Goal: Information Seeking & Learning: Learn about a topic

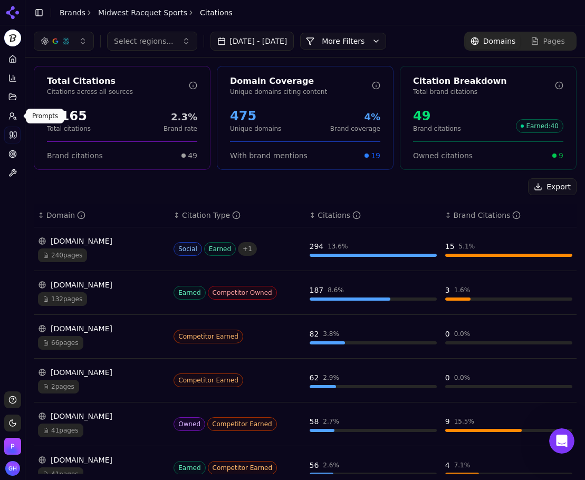
click at [15, 118] on circle at bounding box center [15, 118] width 2 height 2
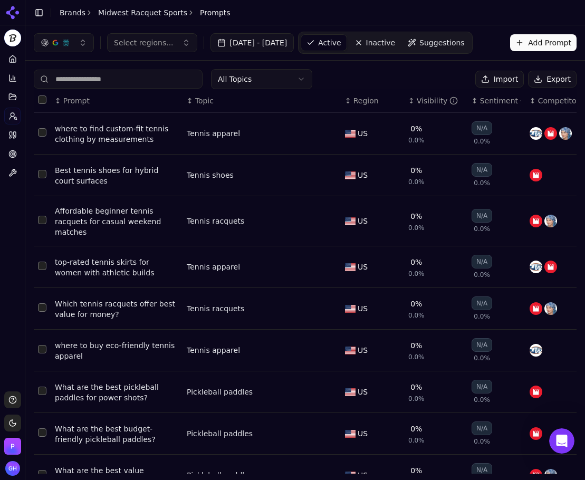
click at [558, 80] on button "Export" at bounding box center [552, 79] width 49 height 17
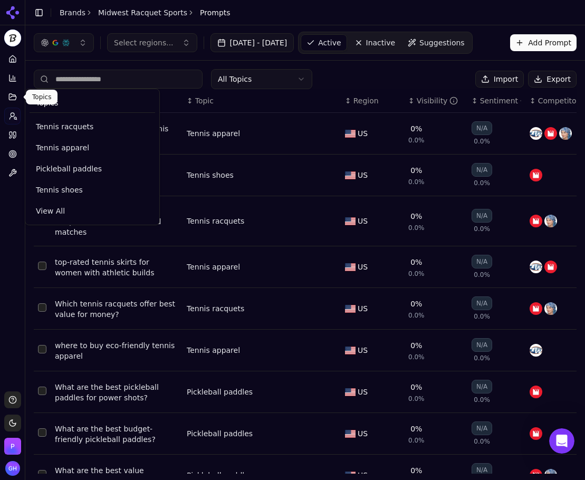
click at [17, 106] on ul "Home Competition Topics Prompts Citations Optimize Toolbox" at bounding box center [12, 116] width 16 height 131
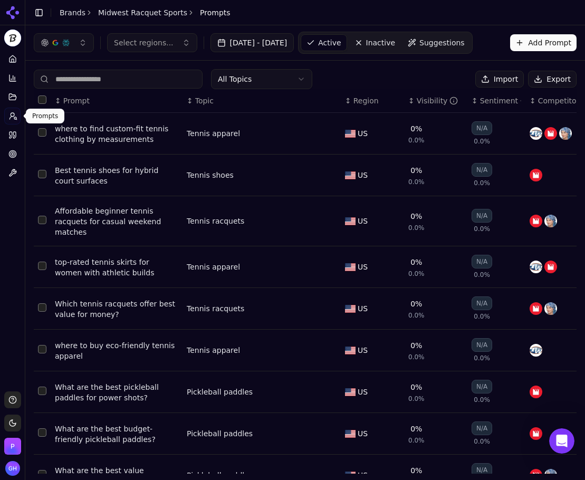
click at [16, 110] on link "Prompts" at bounding box center [12, 116] width 16 height 17
click at [18, 114] on link "Prompts" at bounding box center [12, 116] width 16 height 17
click at [13, 133] on icon at bounding box center [14, 135] width 3 height 6
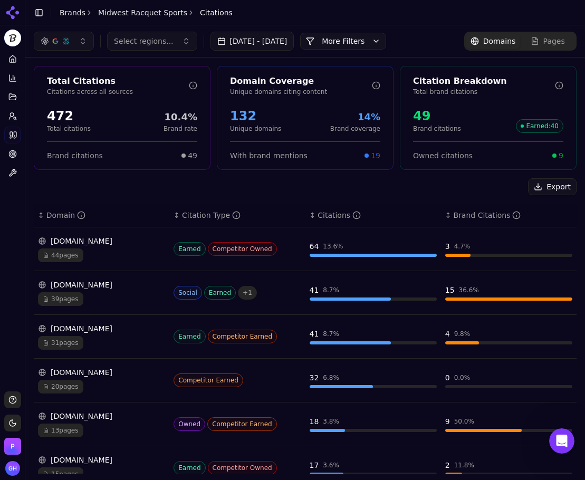
click at [371, 39] on button "More Filters" at bounding box center [343, 41] width 86 height 17
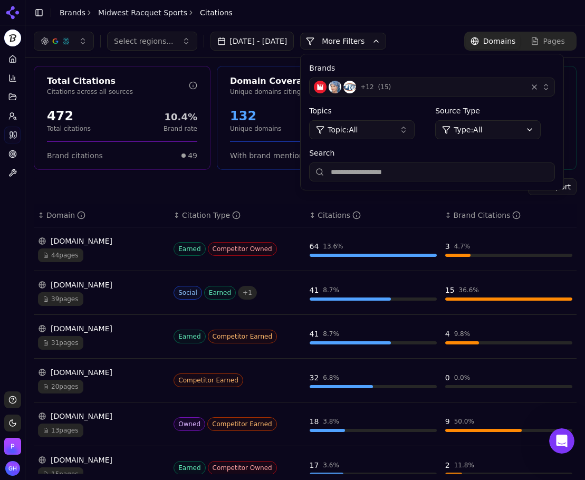
click at [409, 94] on button "+ 12 ( 15 )" at bounding box center [432, 86] width 246 height 19
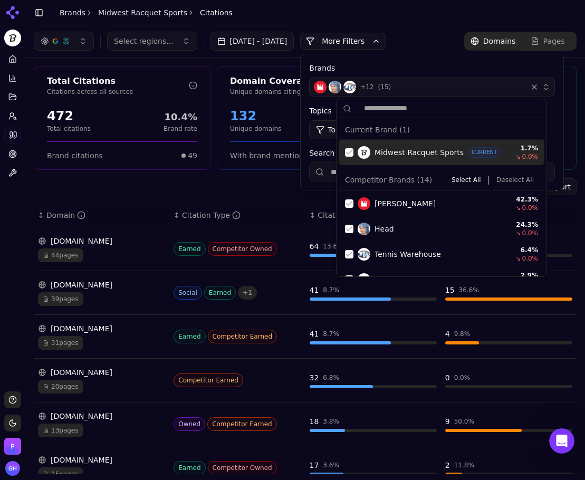
click at [348, 152] on div "Suggestions" at bounding box center [349, 152] width 8 height 8
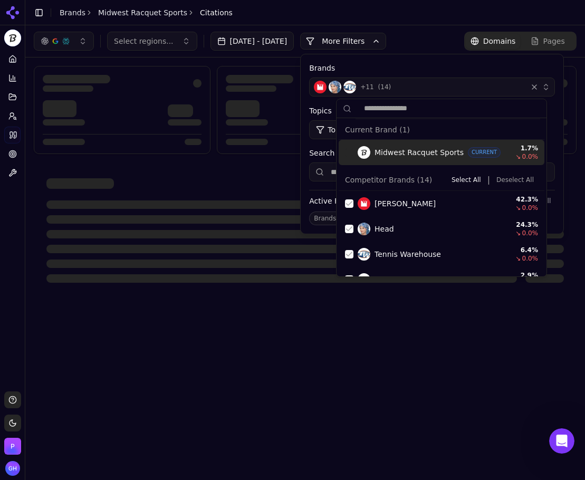
click at [518, 183] on button "Deselect All" at bounding box center [515, 179] width 46 height 13
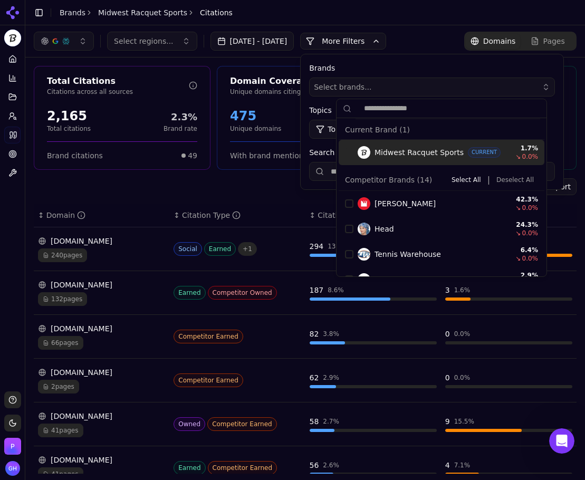
click at [365, 37] on button "More Filters" at bounding box center [343, 41] width 86 height 17
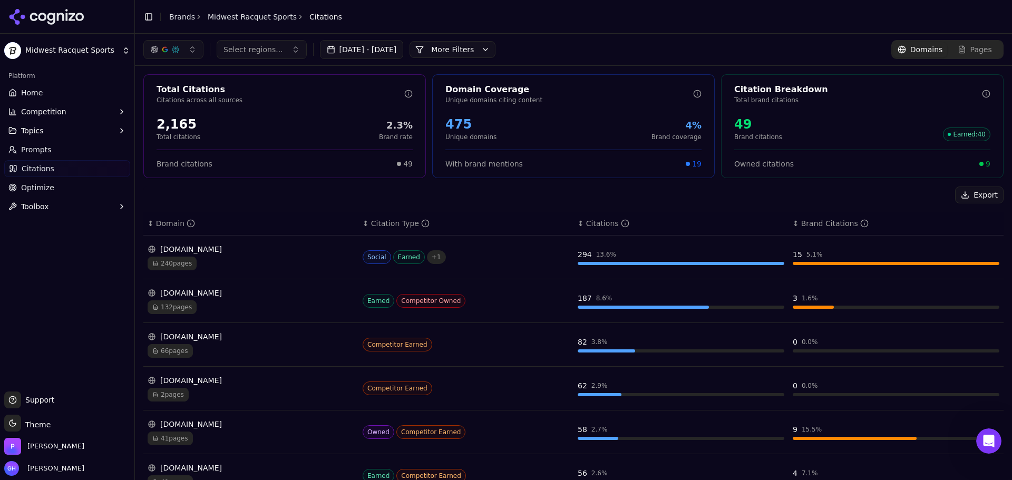
click at [41, 9] on icon at bounding box center [46, 17] width 76 height 16
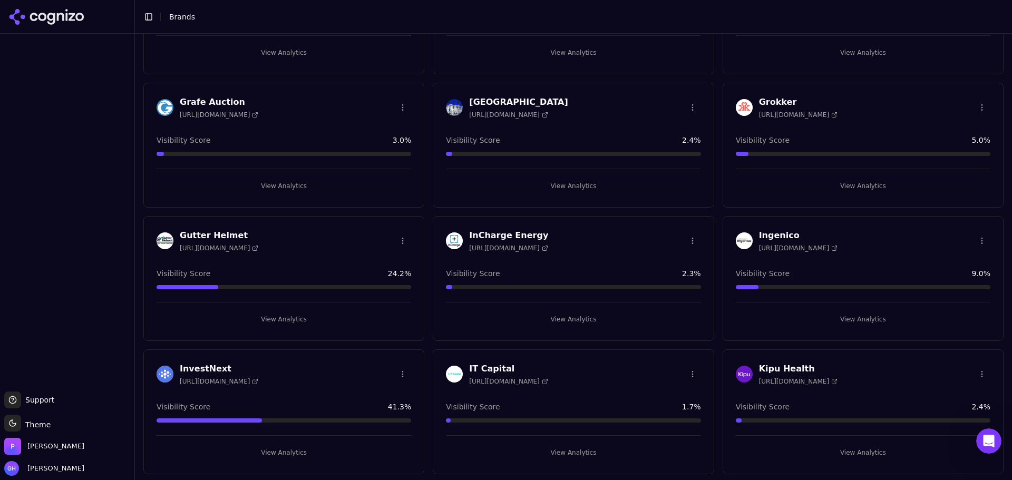
scroll to position [1213, 0]
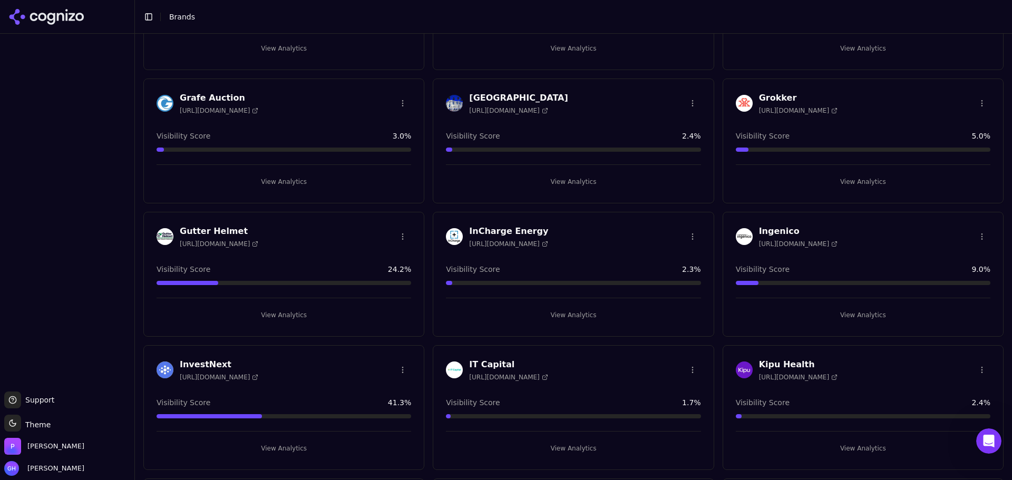
click at [584, 188] on button "View Analytics" at bounding box center [573, 181] width 255 height 17
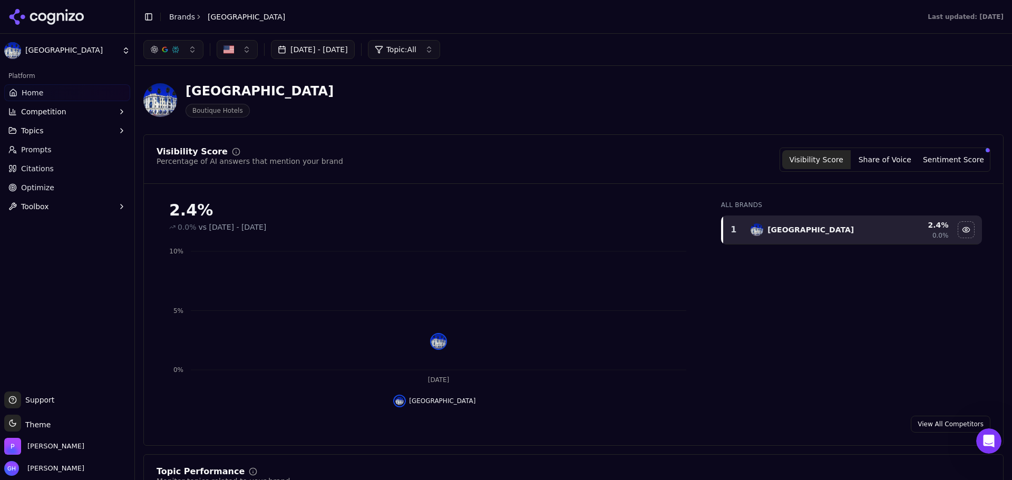
click at [83, 116] on button "Competition" at bounding box center [67, 111] width 126 height 17
click at [43, 163] on span "Explore" at bounding box center [68, 162] width 92 height 11
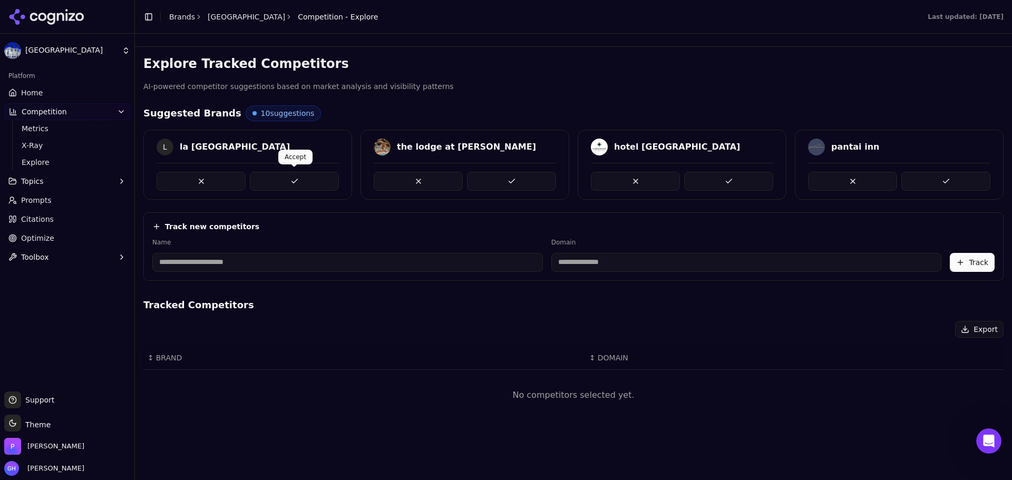
click at [311, 186] on button at bounding box center [294, 181] width 89 height 19
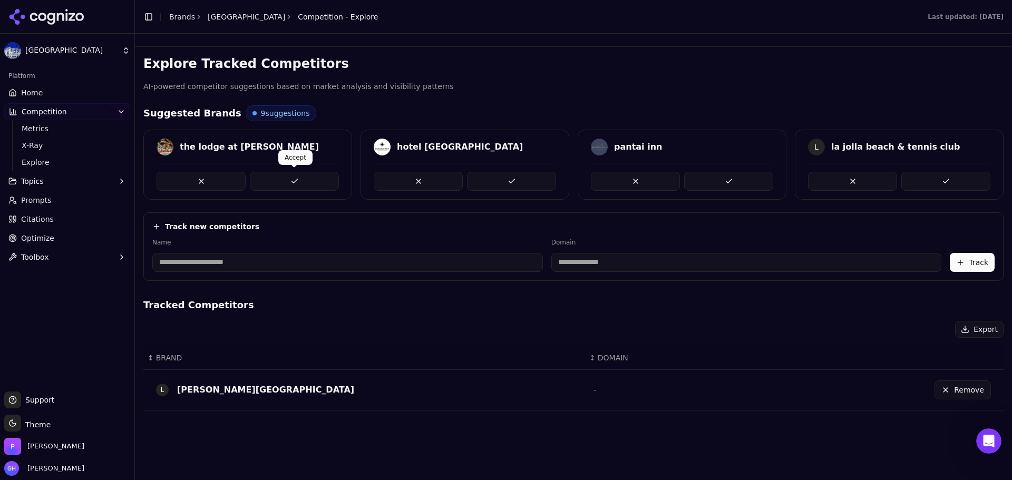
click at [287, 178] on button at bounding box center [294, 181] width 89 height 19
click at [498, 179] on button at bounding box center [511, 181] width 89 height 19
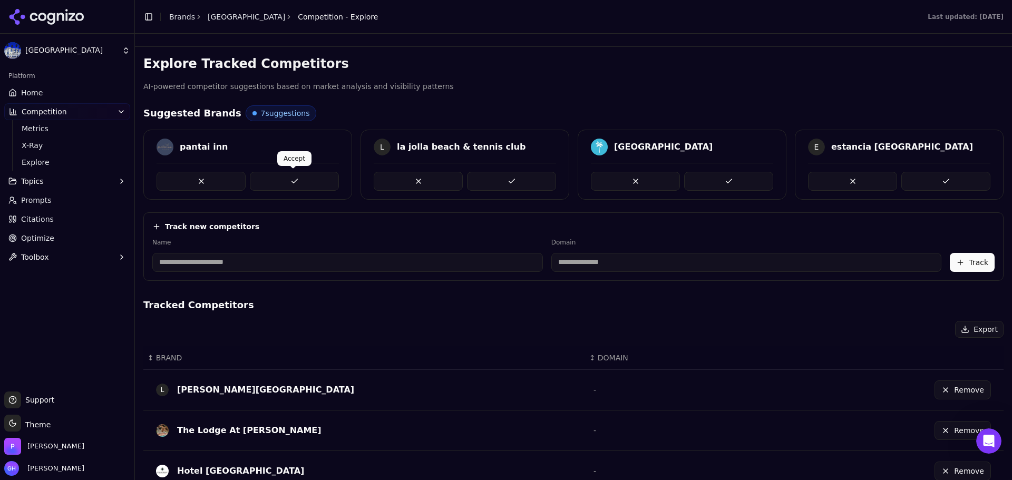
click at [286, 175] on button at bounding box center [294, 181] width 89 height 19
click at [546, 191] on div "L la jolla beach & tennis club" at bounding box center [465, 165] width 209 height 70
click at [544, 188] on button at bounding box center [511, 181] width 89 height 19
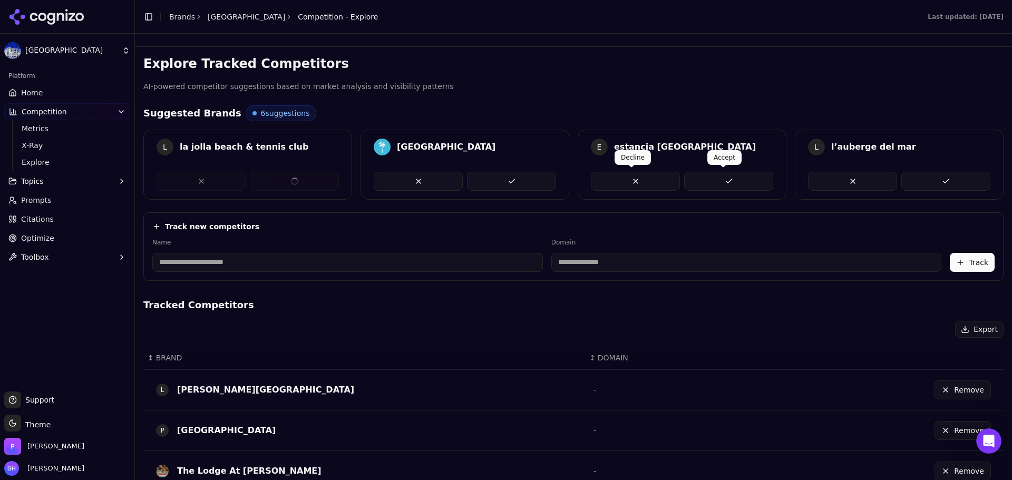
click at [584, 187] on button at bounding box center [728, 181] width 89 height 19
click at [505, 175] on div "L la jolla beach & tennis club la jolla shores hotel E estancia la jolla hotel …" at bounding box center [573, 165] width 860 height 70
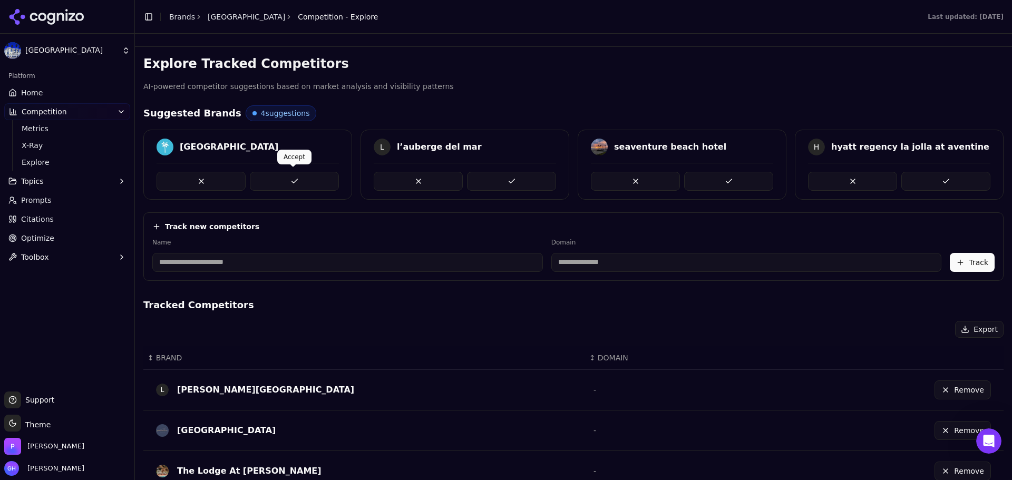
click at [279, 175] on button at bounding box center [294, 181] width 89 height 19
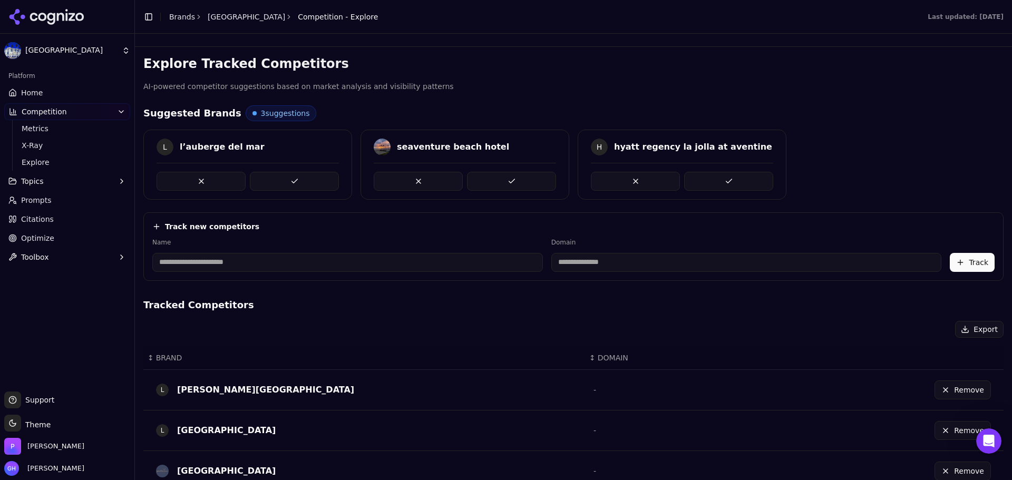
click at [279, 175] on button at bounding box center [294, 181] width 89 height 19
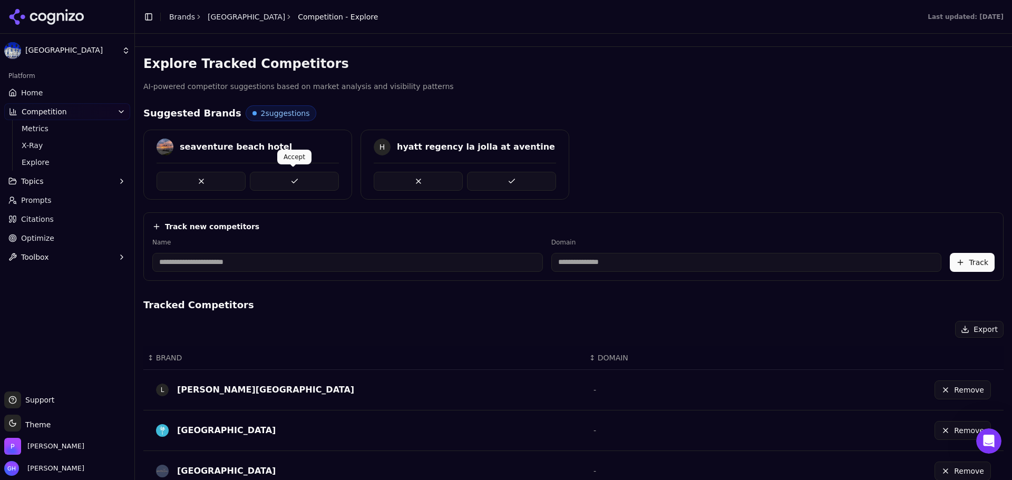
click at [305, 179] on button at bounding box center [294, 181] width 89 height 19
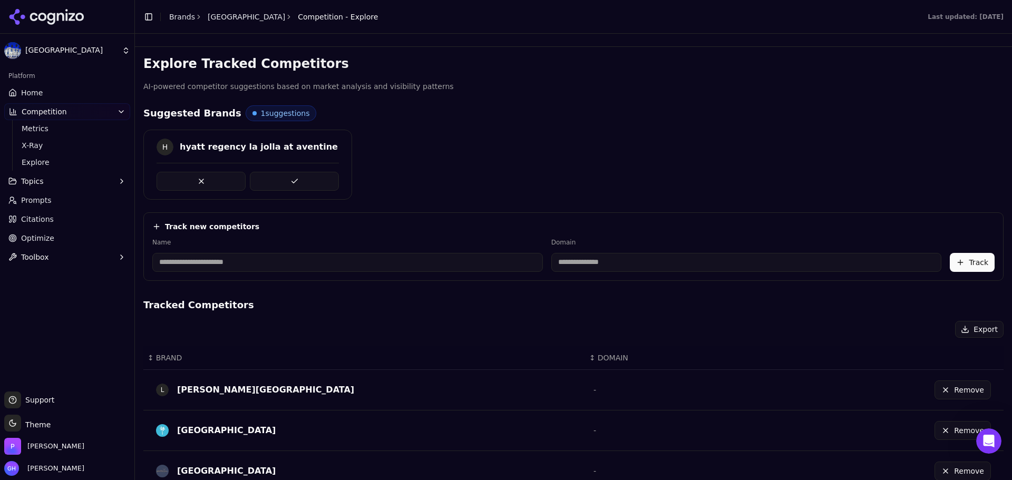
click at [305, 179] on button at bounding box center [294, 181] width 89 height 19
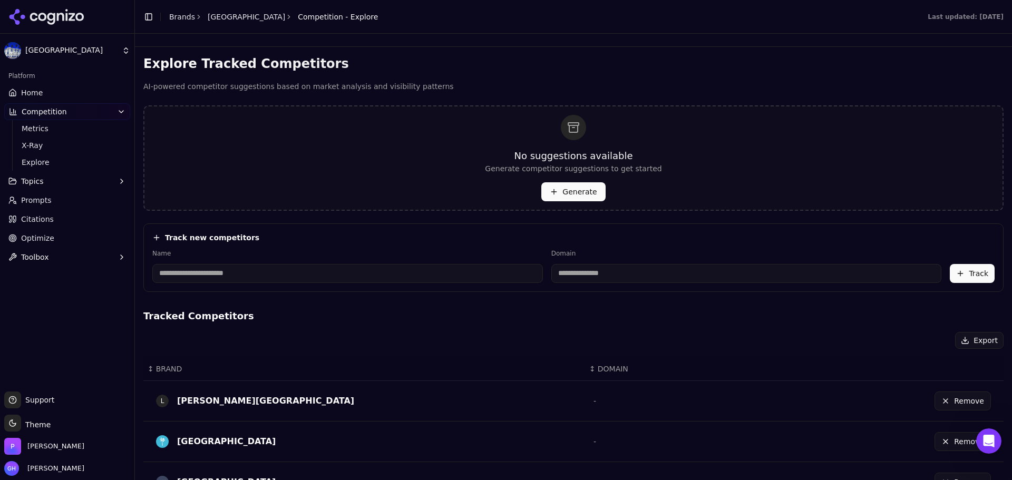
click at [584, 183] on button "Generate" at bounding box center [573, 191] width 64 height 19
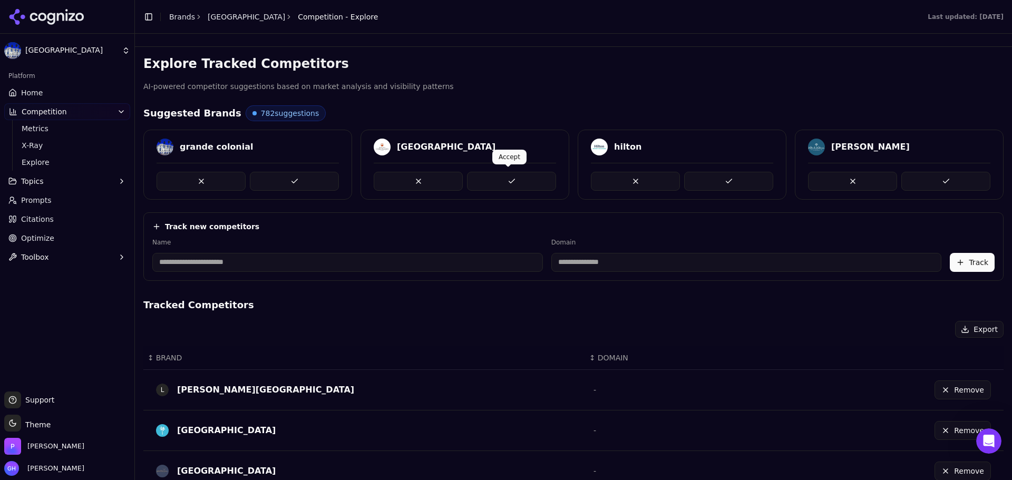
click at [507, 186] on button at bounding box center [511, 181] width 89 height 19
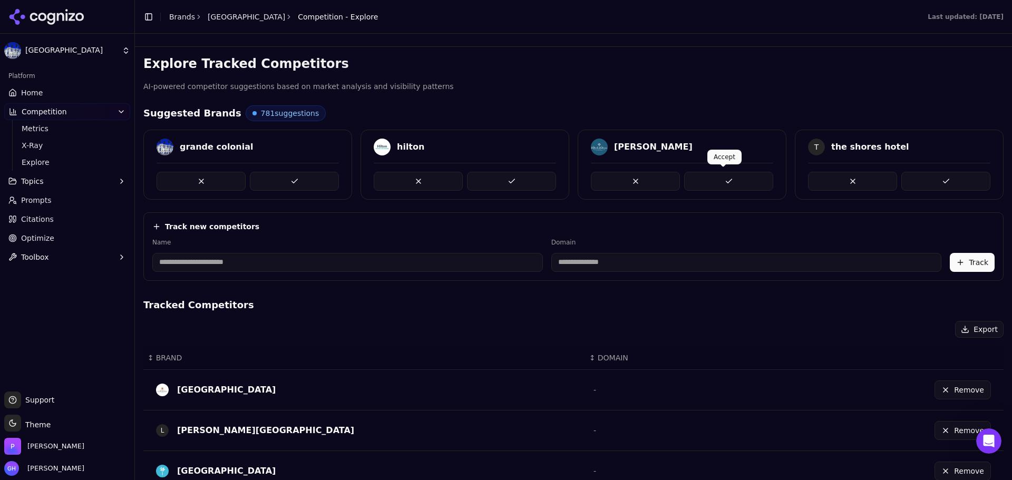
click at [584, 181] on button at bounding box center [728, 181] width 89 height 19
click at [40, 192] on link "Prompts" at bounding box center [67, 200] width 126 height 17
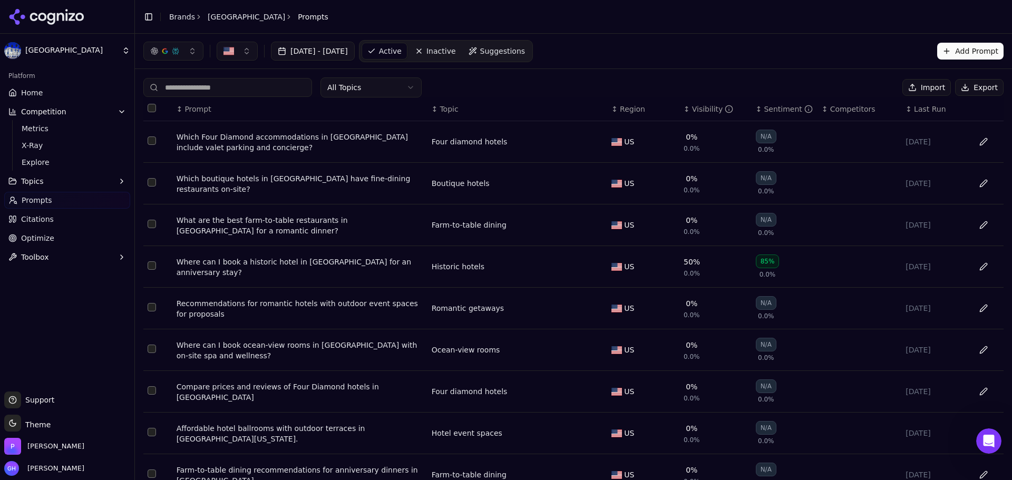
click at [56, 183] on button "Topics" at bounding box center [67, 181] width 126 height 17
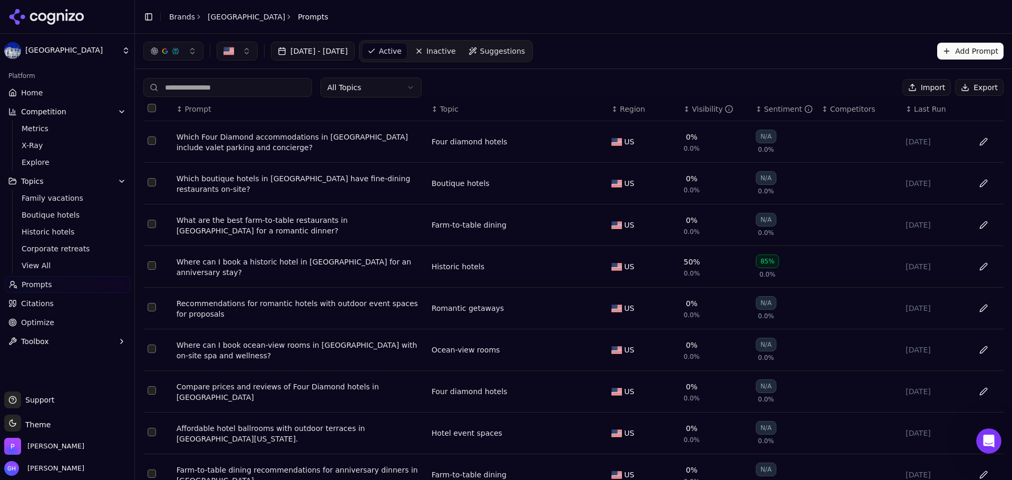
click at [36, 86] on link "Home" at bounding box center [67, 92] width 126 height 17
